Goal: Find specific fact: Find specific fact

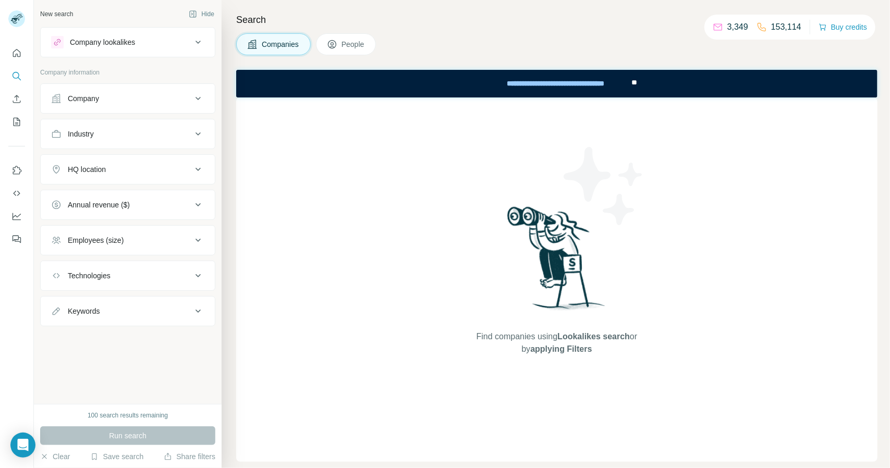
click at [791, 24] on p "153,114" at bounding box center [786, 27] width 30 height 13
copy p "153,114"
click at [745, 24] on p "3,349" at bounding box center [738, 27] width 21 height 13
click at [741, 27] on p "3,349" at bounding box center [738, 27] width 21 height 13
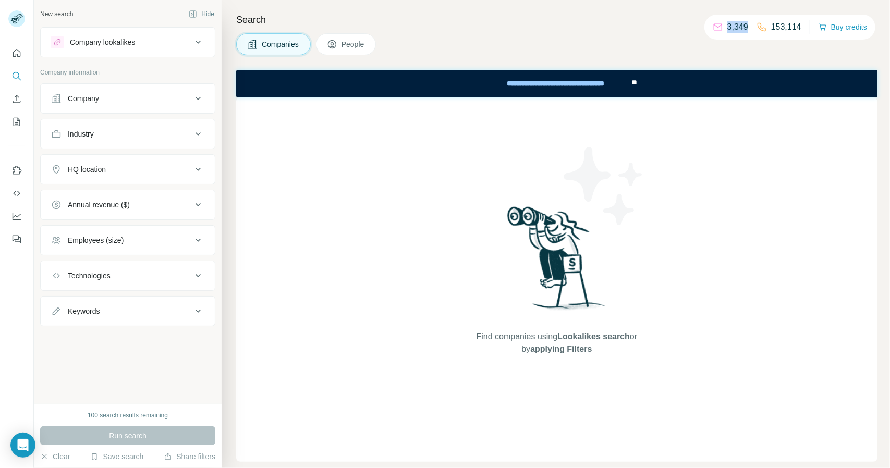
click at [741, 27] on p "3,349" at bounding box center [738, 27] width 21 height 13
copy p "3,349"
